Goal: Task Accomplishment & Management: Use online tool/utility

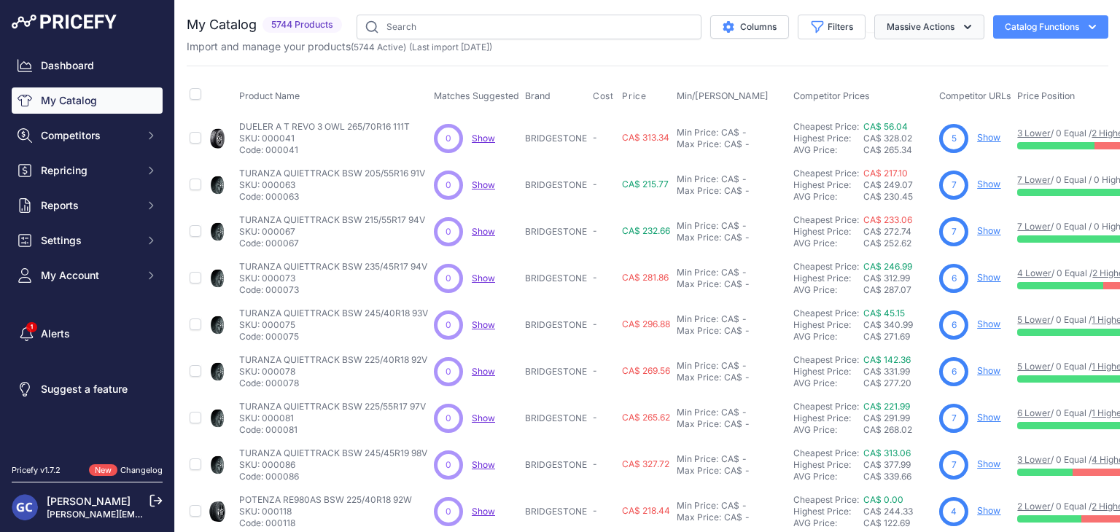
click at [918, 28] on button "Massive Actions" at bounding box center [930, 27] width 110 height 25
click at [1059, 32] on button "Catalog Functions" at bounding box center [1050, 26] width 115 height 23
click at [1015, 82] on div "Export" at bounding box center [1025, 84] width 163 height 26
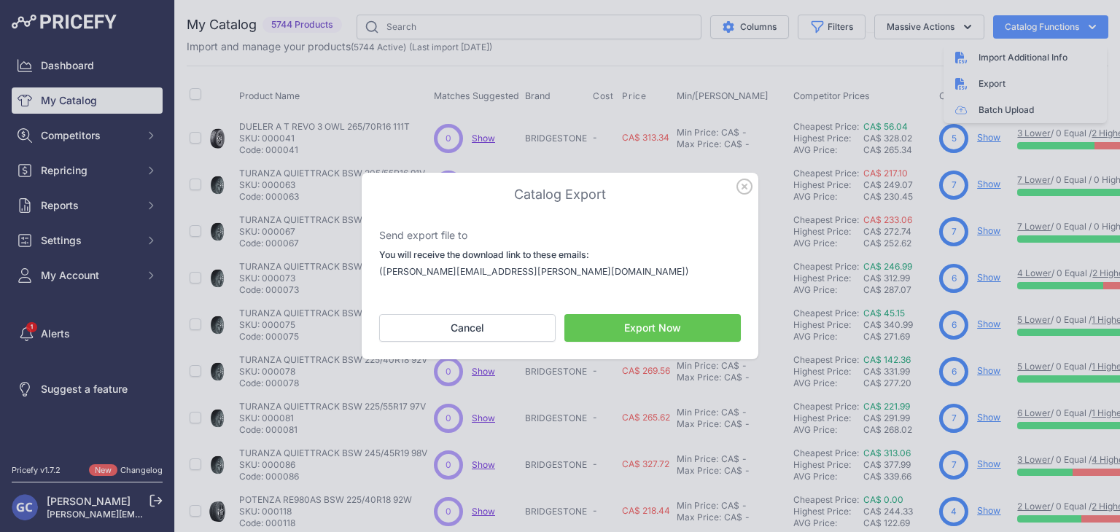
click at [644, 330] on button "Export Now" at bounding box center [653, 328] width 177 height 28
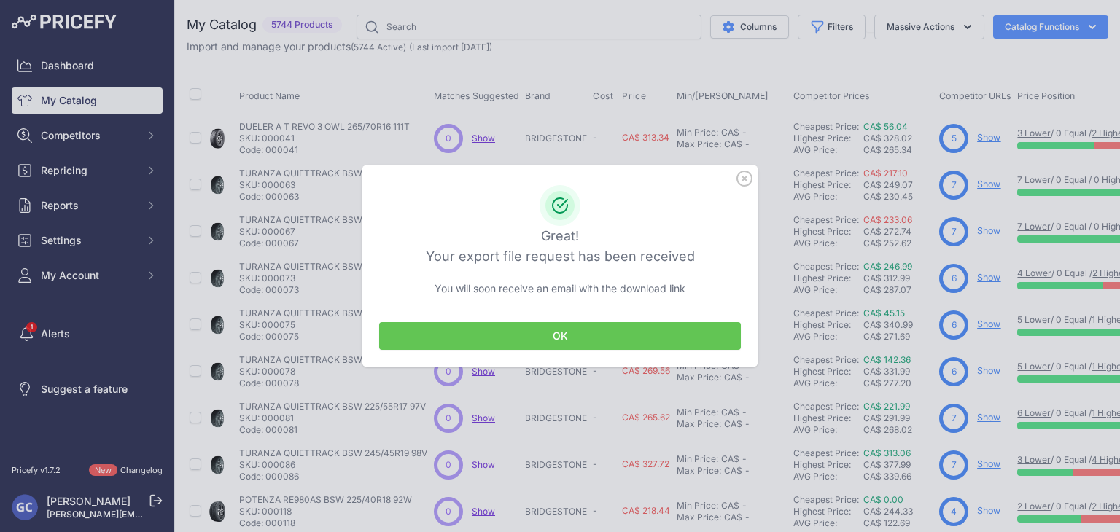
click at [522, 332] on button "OK" at bounding box center [560, 336] width 362 height 28
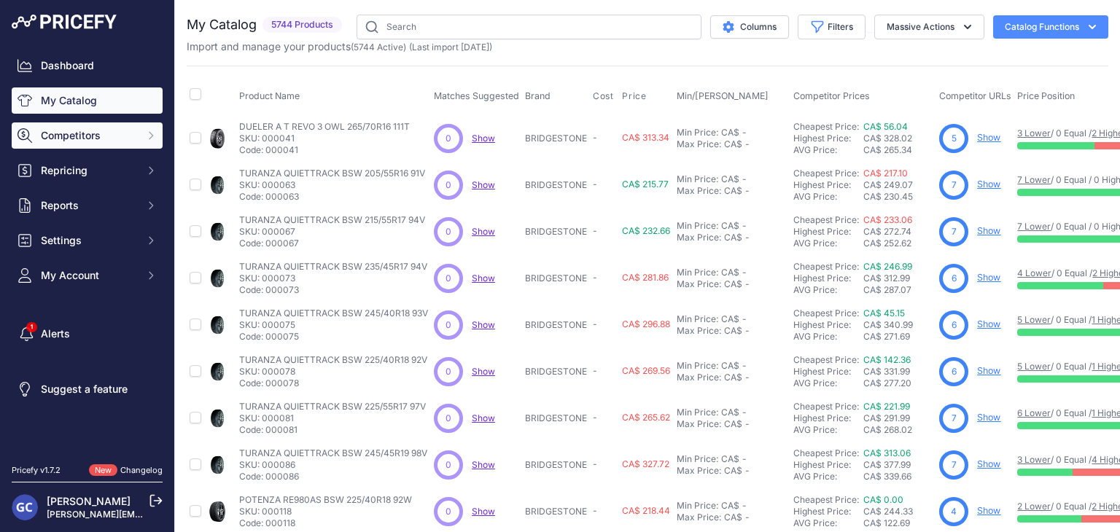
click at [109, 125] on button "Competitors" at bounding box center [87, 136] width 151 height 26
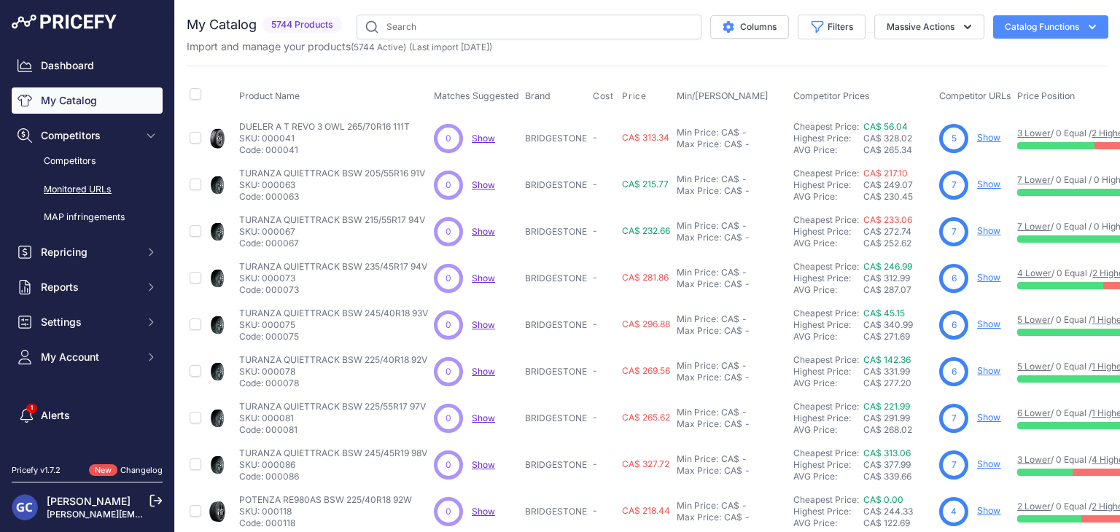
click at [141, 185] on link "Monitored URLs" at bounding box center [87, 190] width 151 height 26
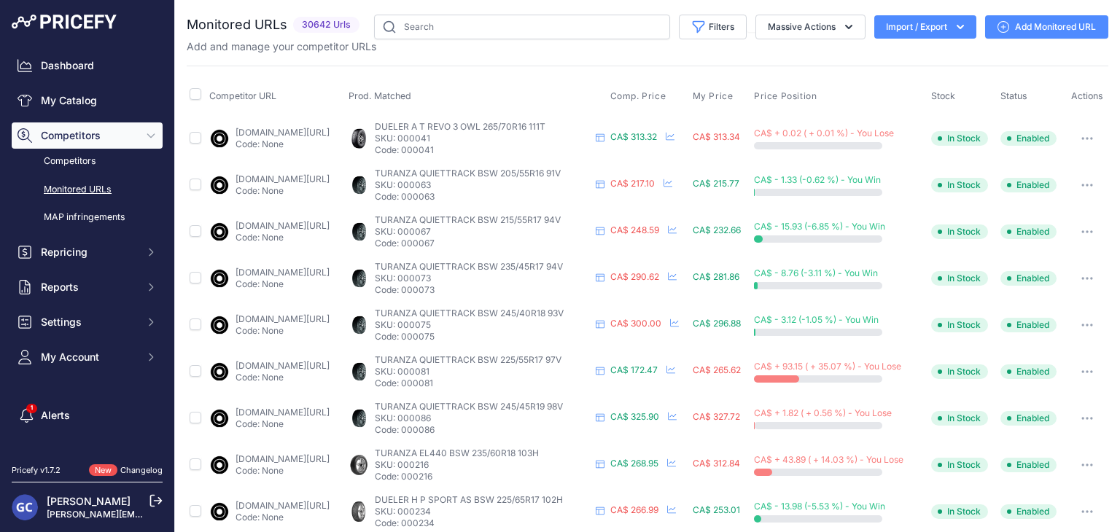
click at [931, 24] on button "Import / Export" at bounding box center [926, 26] width 102 height 23
click at [904, 84] on div "Export" at bounding box center [924, 84] width 117 height 26
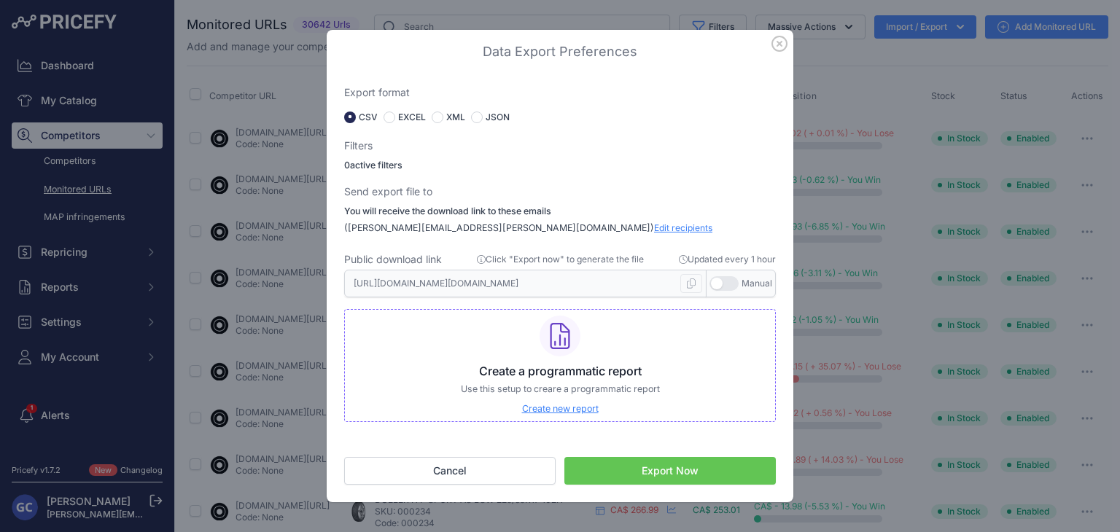
click at [659, 476] on button "Export Now" at bounding box center [671, 471] width 212 height 28
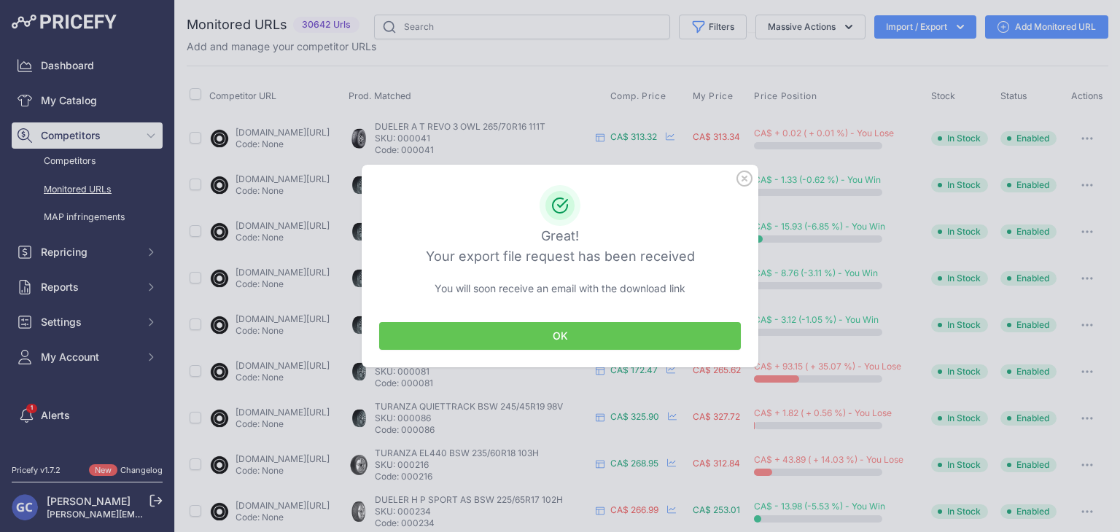
click at [654, 332] on button "OK" at bounding box center [560, 336] width 362 height 28
